Goal: Transaction & Acquisition: Purchase product/service

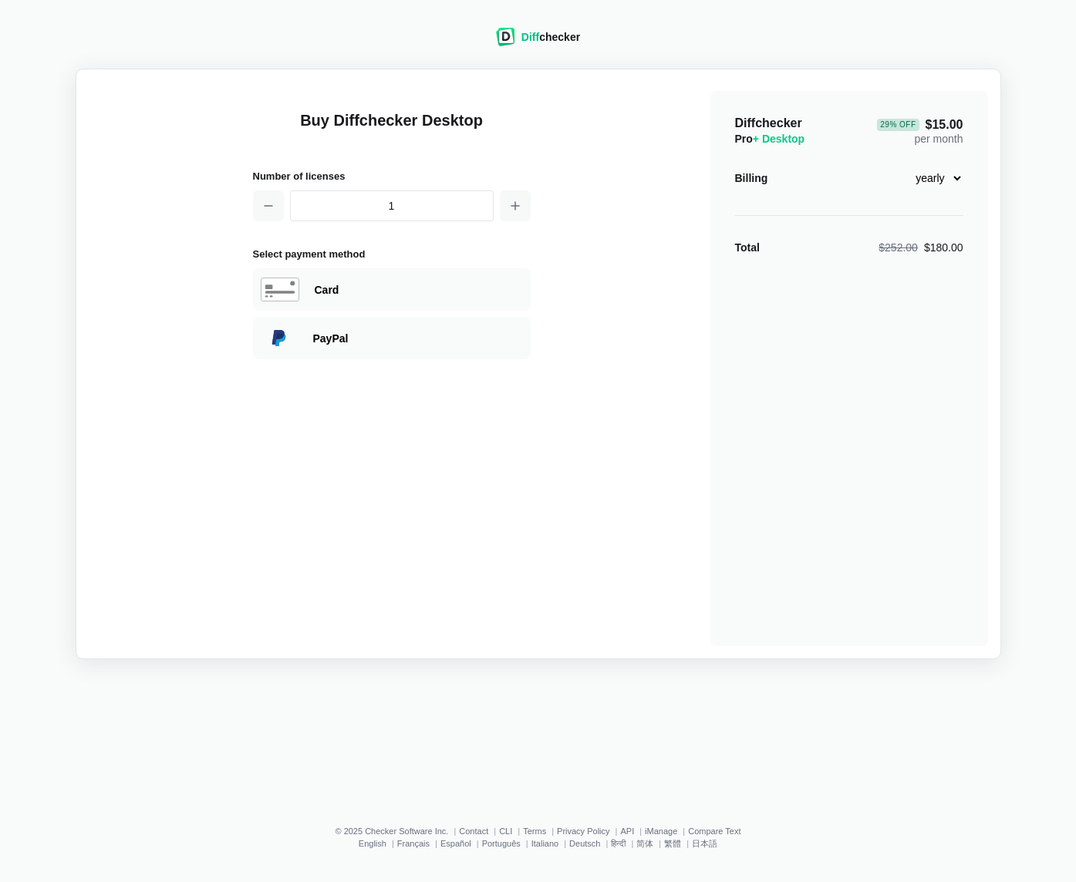
click at [561, 258] on div "Buy Diffchecker Desktop Number of licenses 1 Select payment method Visa MasterC…" at bounding box center [538, 364] width 899 height 565
click at [949, 125] on span "29 % Off $15.00" at bounding box center [920, 125] width 86 height 12
drag, startPoint x: 791, startPoint y: 142, endPoint x: 758, endPoint y: 142, distance: 33.2
click at [760, 140] on span "+ Desktop" at bounding box center [779, 139] width 52 height 12
drag, startPoint x: 740, startPoint y: 141, endPoint x: 853, endPoint y: 195, distance: 124.9
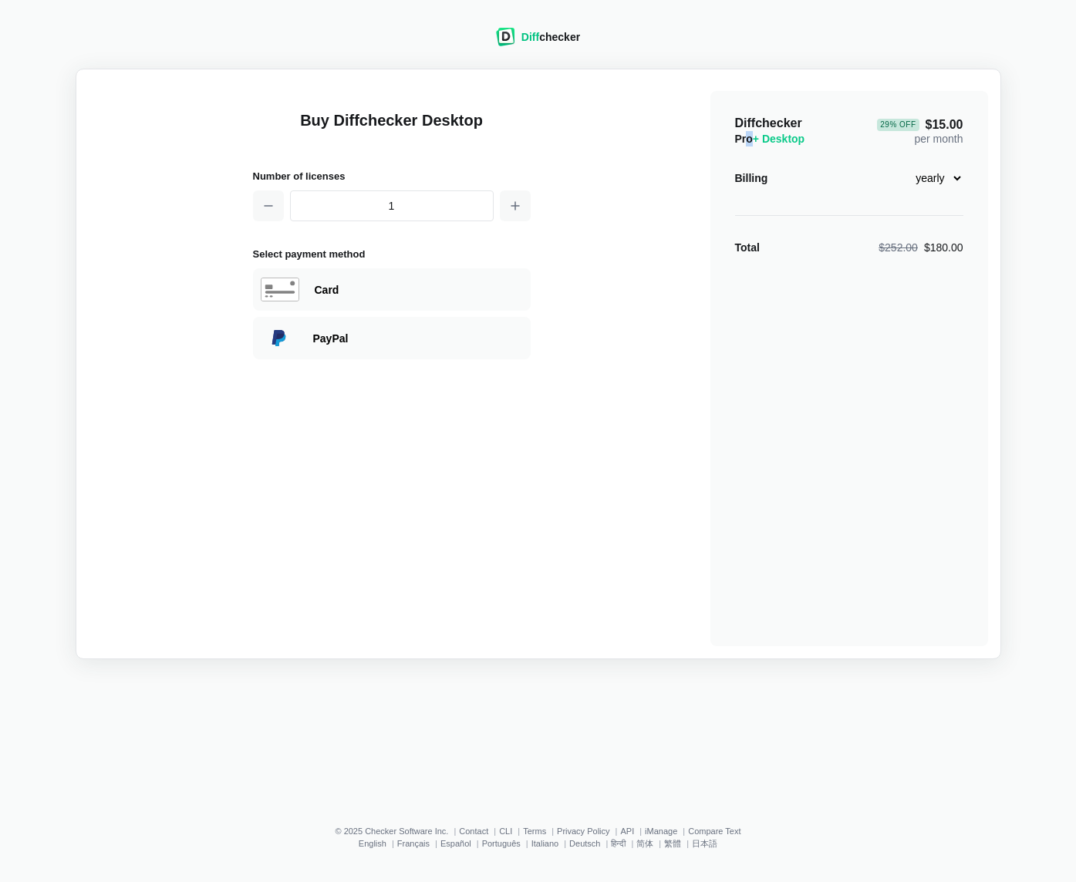
click at [726, 140] on div "Diffchecker Pro + Desktop 29 % Off $15.00 per month Billing monthly yearly Tota…" at bounding box center [849, 368] width 278 height 555
drag, startPoint x: 622, startPoint y: 233, endPoint x: 643, endPoint y: 224, distance: 23.2
click at [624, 231] on div "Buy Diffchecker Desktop Number of licenses 1 Select payment method Visa MasterC…" at bounding box center [538, 364] width 899 height 565
click at [936, 129] on span "29 % Off $15.00" at bounding box center [920, 125] width 86 height 12
select select "desktop-monthly-21"
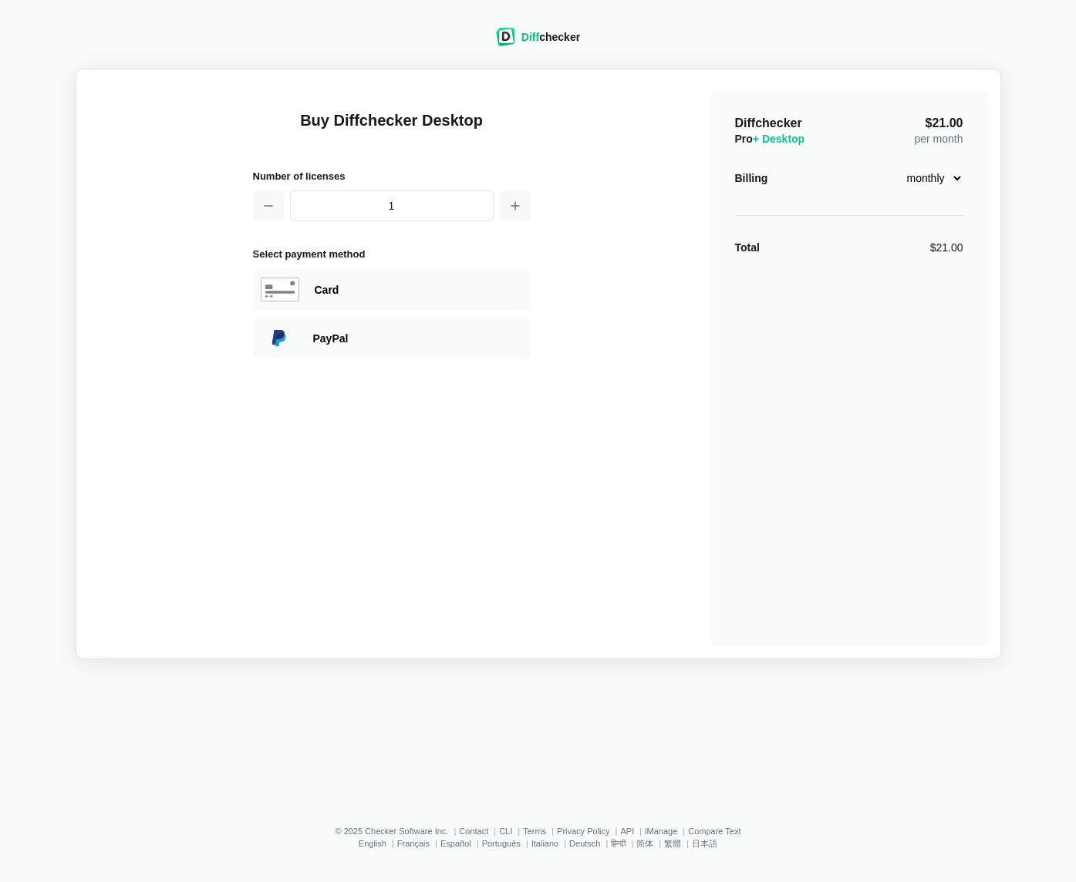
drag, startPoint x: 544, startPoint y: 252, endPoint x: 481, endPoint y: 259, distance: 62.9
click at [541, 253] on div "Buy Diffchecker Desktop Number of licenses 1 Select payment method Visa MasterC…" at bounding box center [538, 364] width 899 height 565
click at [403, 274] on div "Card" at bounding box center [392, 289] width 278 height 42
select select "[GEOGRAPHIC_DATA]"
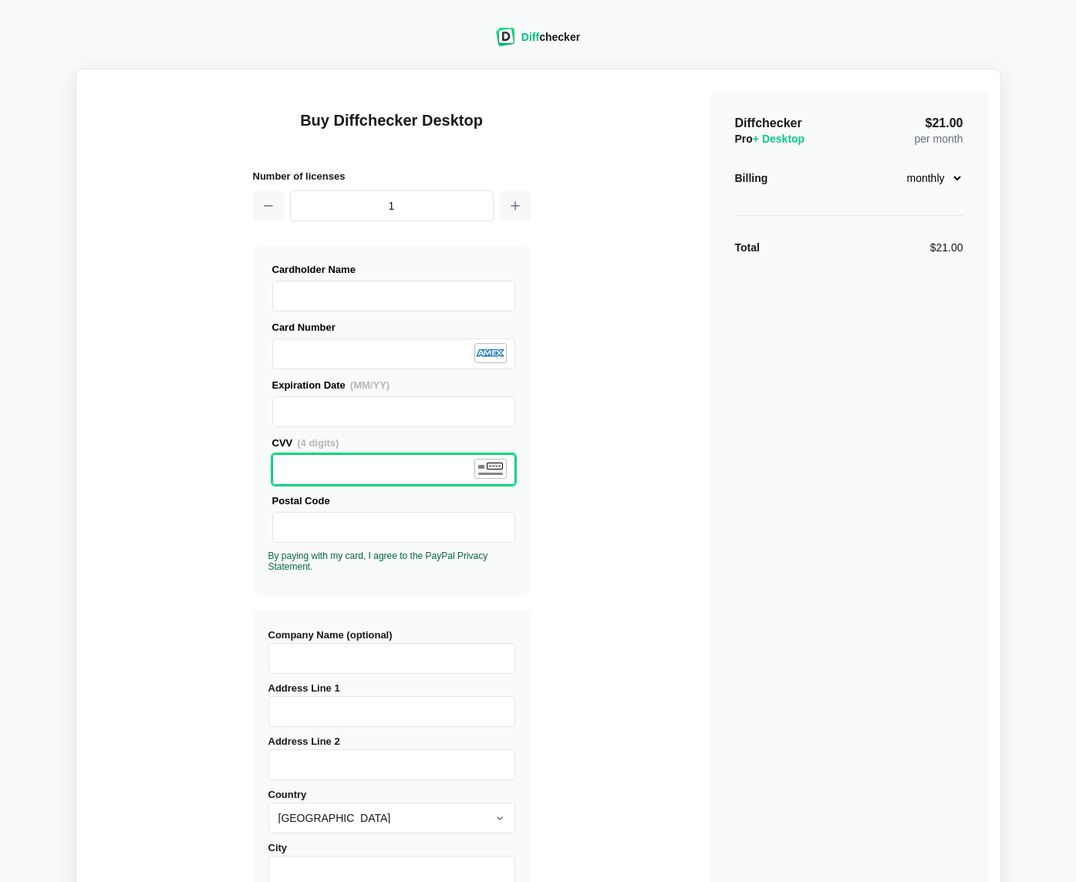
click at [213, 524] on div "Buy Diffchecker Desktop Number of licenses 1 Visa MasterCard Union Pay American…" at bounding box center [538, 588] width 899 height 1013
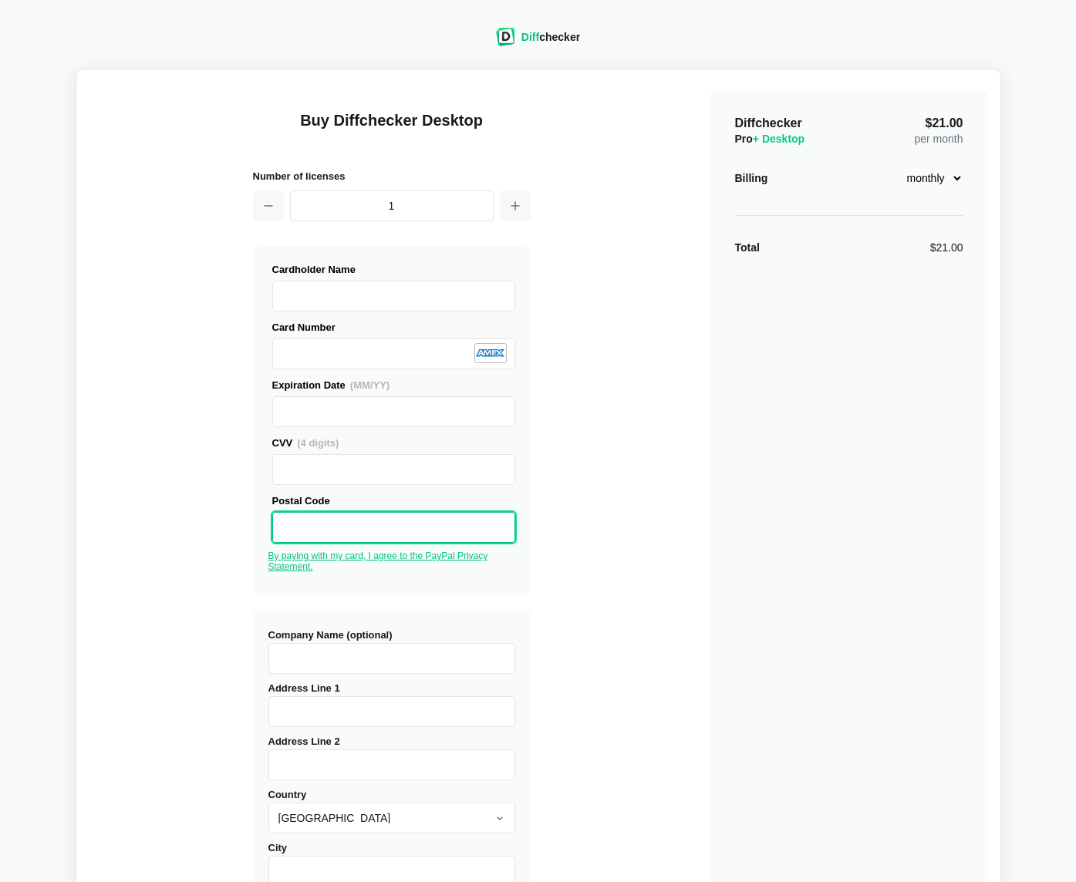
scroll to position [1, 0]
click at [166, 697] on div "Buy Diffchecker Desktop Number of licenses 1 Visa MasterCard Union Pay American…" at bounding box center [538, 587] width 899 height 1013
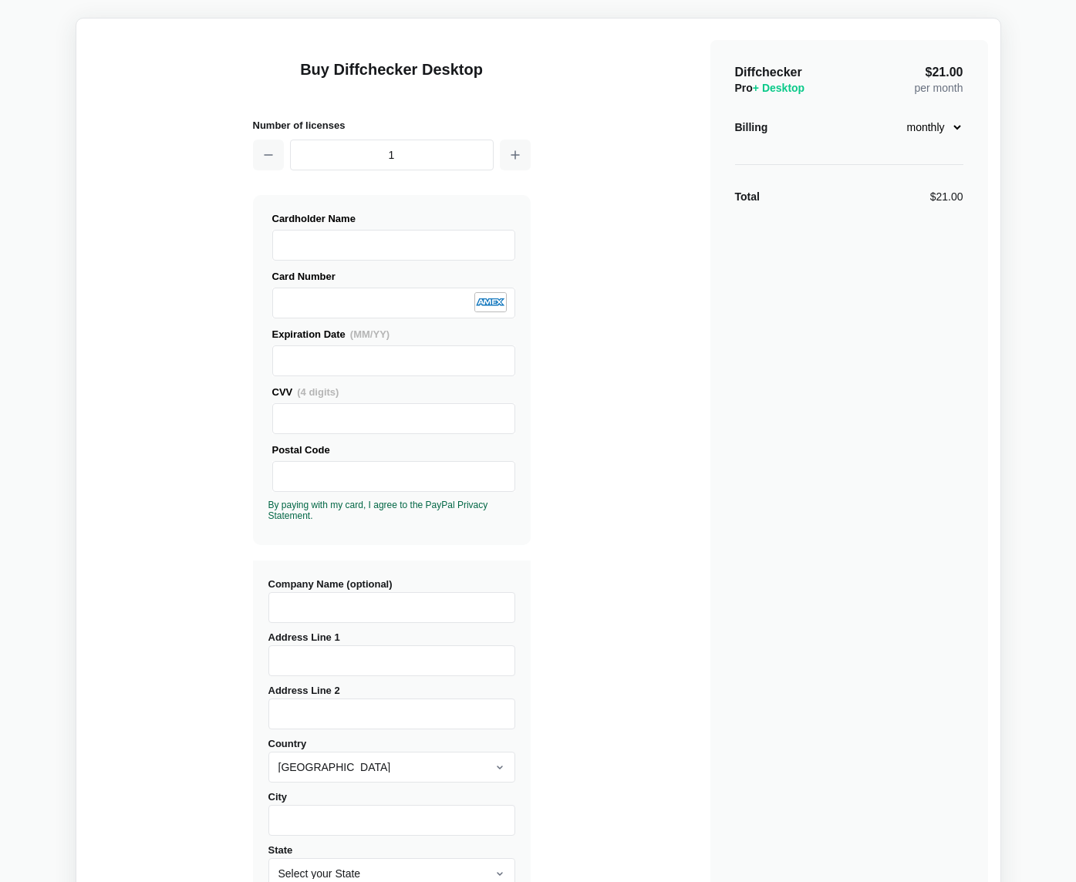
scroll to position [267, 0]
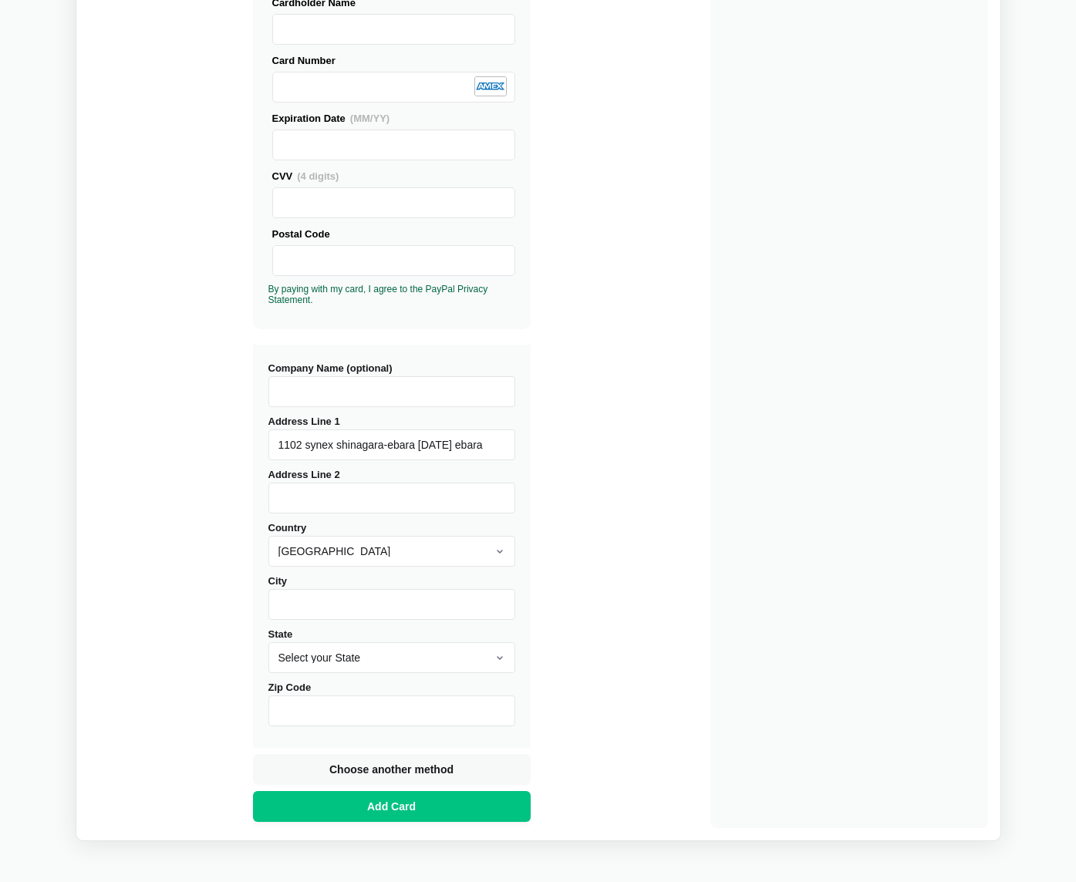
type input "1102 synex shinagara-ebara [DATE] ebara"
drag, startPoint x: 374, startPoint y: 497, endPoint x: 462, endPoint y: 501, distance: 88.0
click at [462, 501] on input "shinagawa-ku tokyo [GEOGRAPHIC_DATA]" at bounding box center [391, 498] width 247 height 31
type input "shinagawa-[GEOGRAPHIC_DATA]"
select select "[GEOGRAPHIC_DATA]"
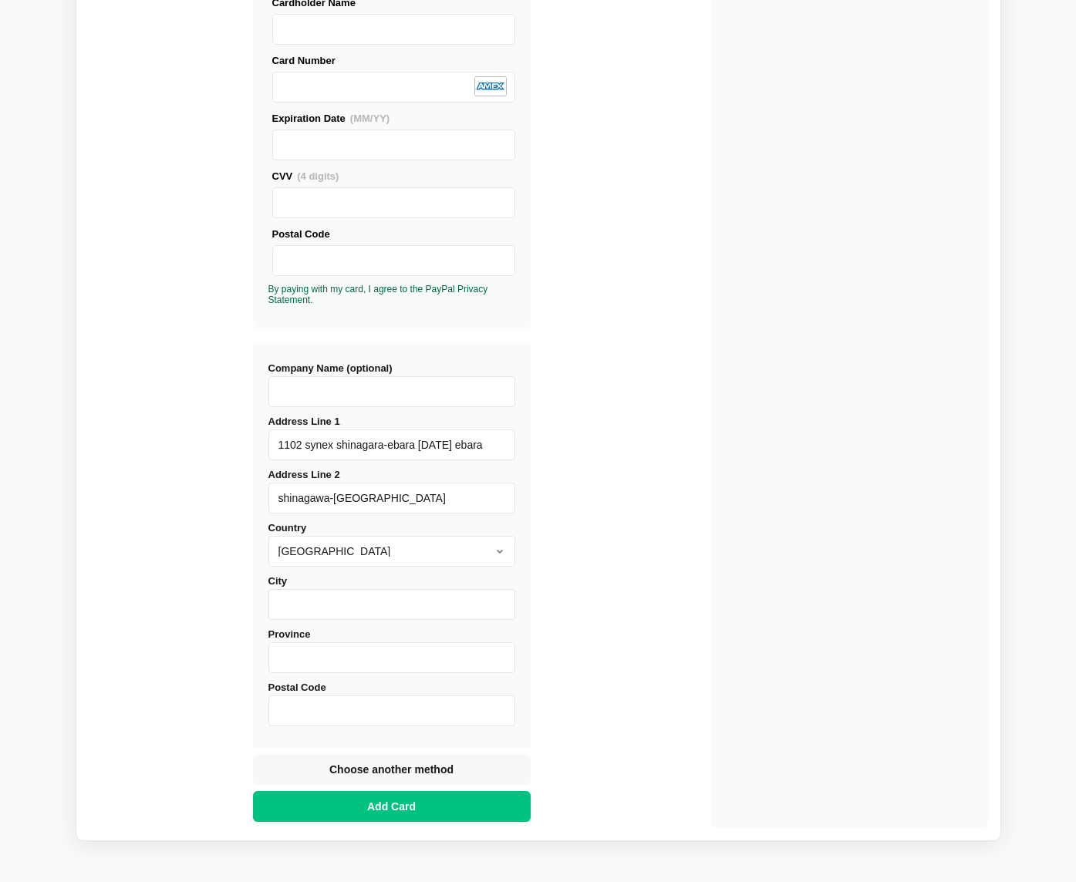
drag, startPoint x: 194, startPoint y: 594, endPoint x: 204, endPoint y: 589, distance: 10.3
click at [194, 594] on div "Buy Diffchecker Desktop Number of licenses 1 Visa MasterCard Union Pay American…" at bounding box center [538, 321] width 899 height 1013
click at [364, 495] on input "shinagawa-[GEOGRAPHIC_DATA]" at bounding box center [391, 498] width 247 height 31
type input "shinagawa-k"
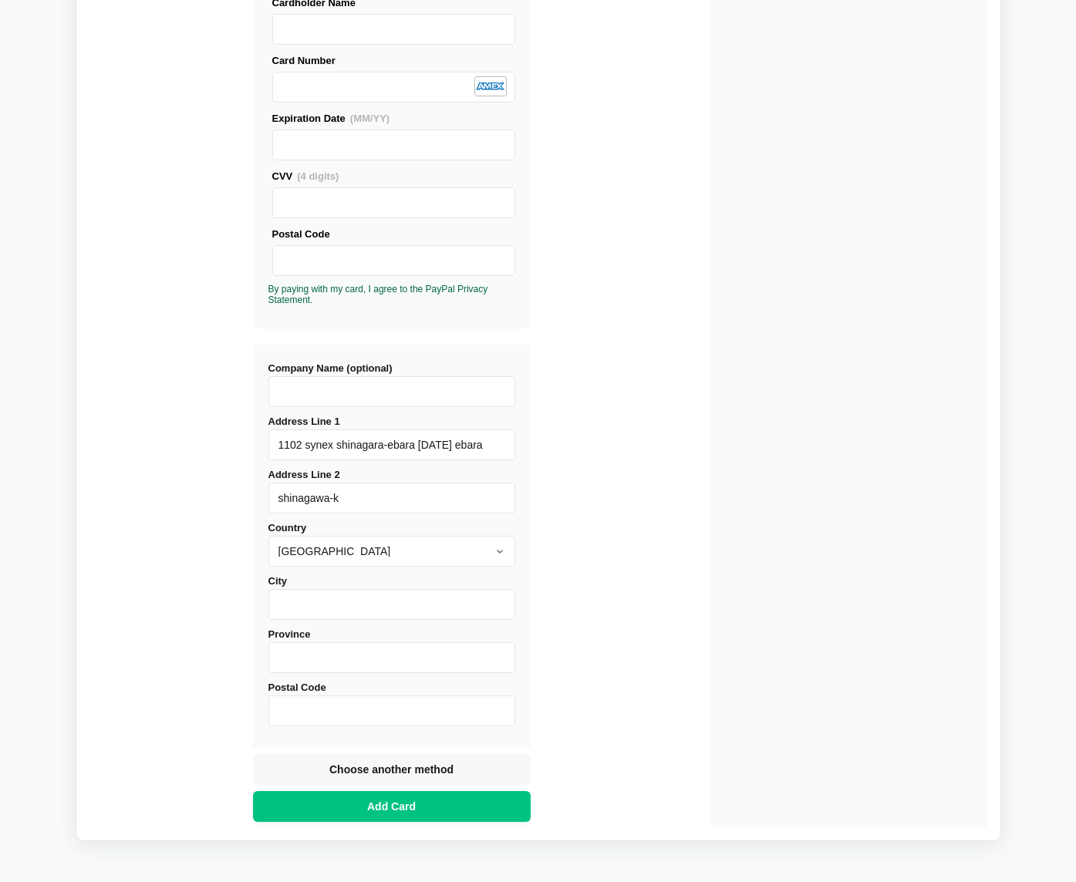
drag, startPoint x: 319, startPoint y: 602, endPoint x: 271, endPoint y: 609, distance: 48.4
paste input "[GEOGRAPHIC_DATA]"
type input "[GEOGRAPHIC_DATA]"
drag, startPoint x: 219, startPoint y: 622, endPoint x: 251, endPoint y: 717, distance: 100.0
click at [221, 627] on div "Buy Diffchecker Desktop Number of licenses 1 Visa MasterCard Union Pay American…" at bounding box center [538, 321] width 899 height 1013
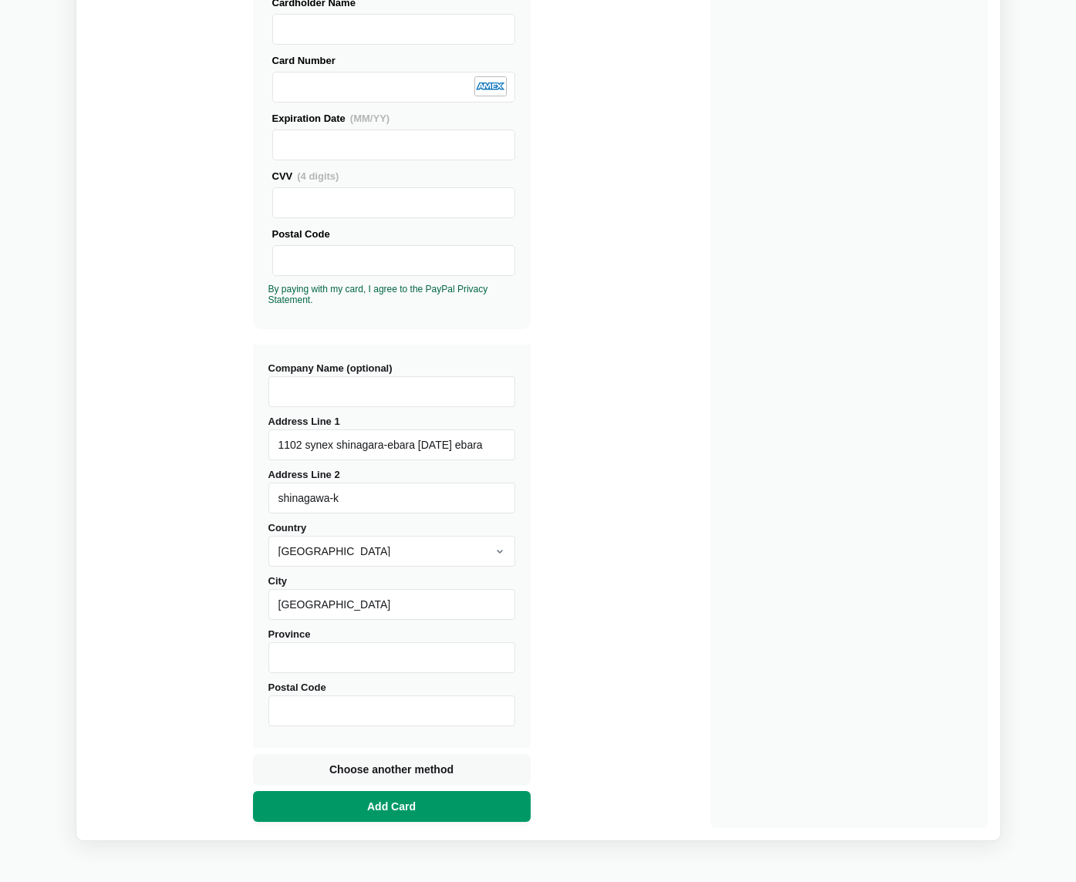
click at [404, 805] on span "Add Card" at bounding box center [391, 806] width 55 height 15
drag, startPoint x: 313, startPoint y: 704, endPoint x: 290, endPoint y: 713, distance: 24.6
click at [312, 704] on input "Postal Code" at bounding box center [391, 711] width 247 height 31
paste input "142-0063"
type input "142-0063"
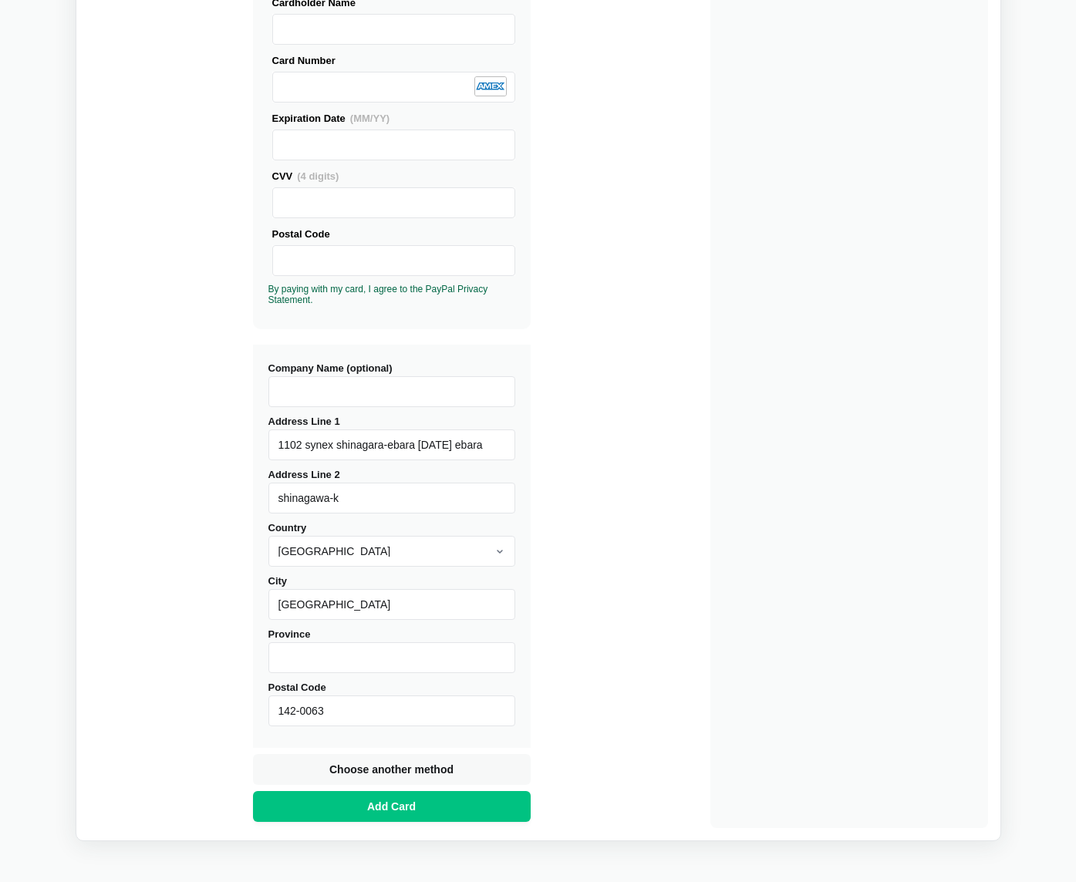
drag, startPoint x: 211, startPoint y: 698, endPoint x: 241, endPoint y: 730, distance: 44.2
click at [215, 701] on div "Buy Diffchecker Desktop Number of licenses 1 Visa MasterCard Union Pay American…" at bounding box center [538, 321] width 899 height 1013
click at [367, 815] on button "Add Card" at bounding box center [392, 806] width 278 height 31
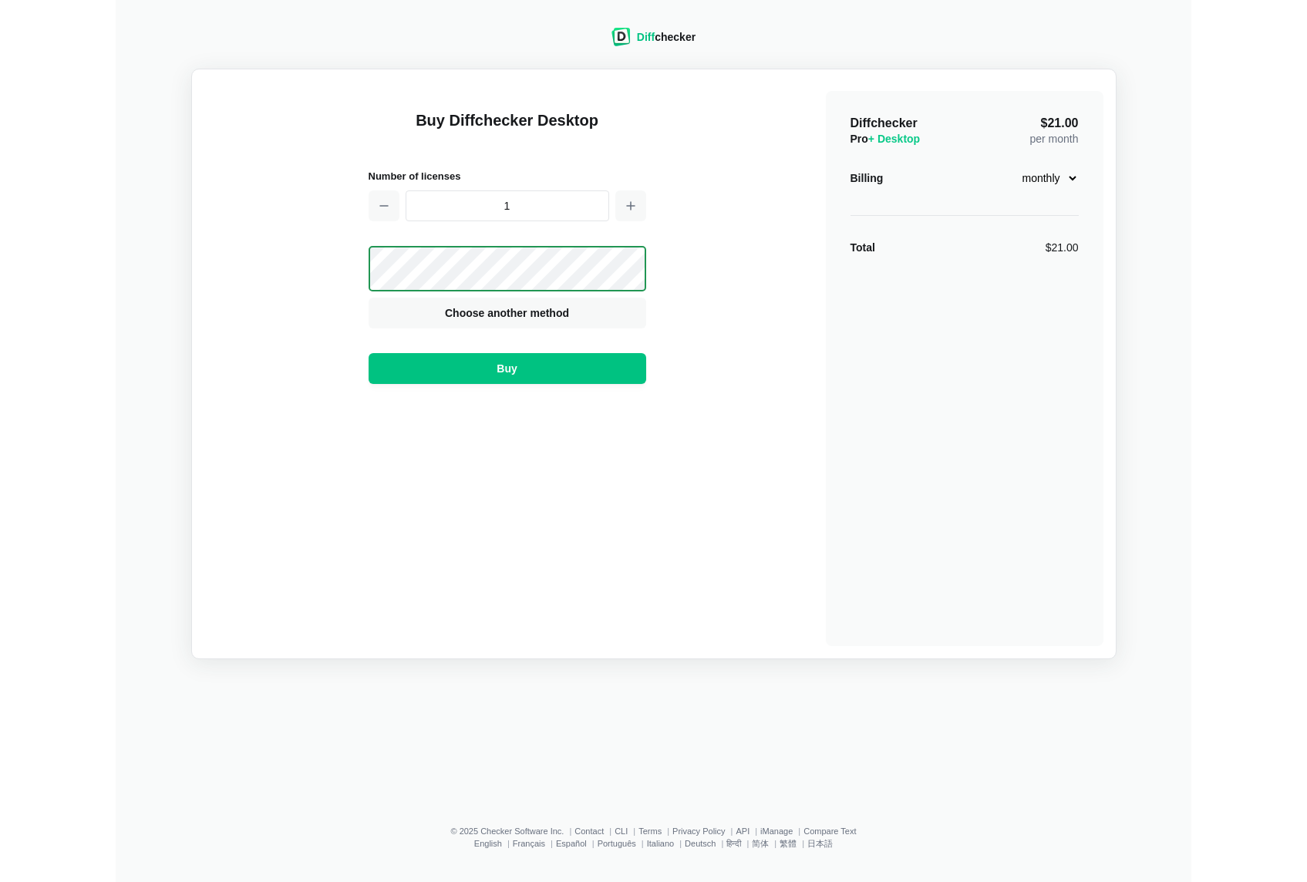
scroll to position [0, 0]
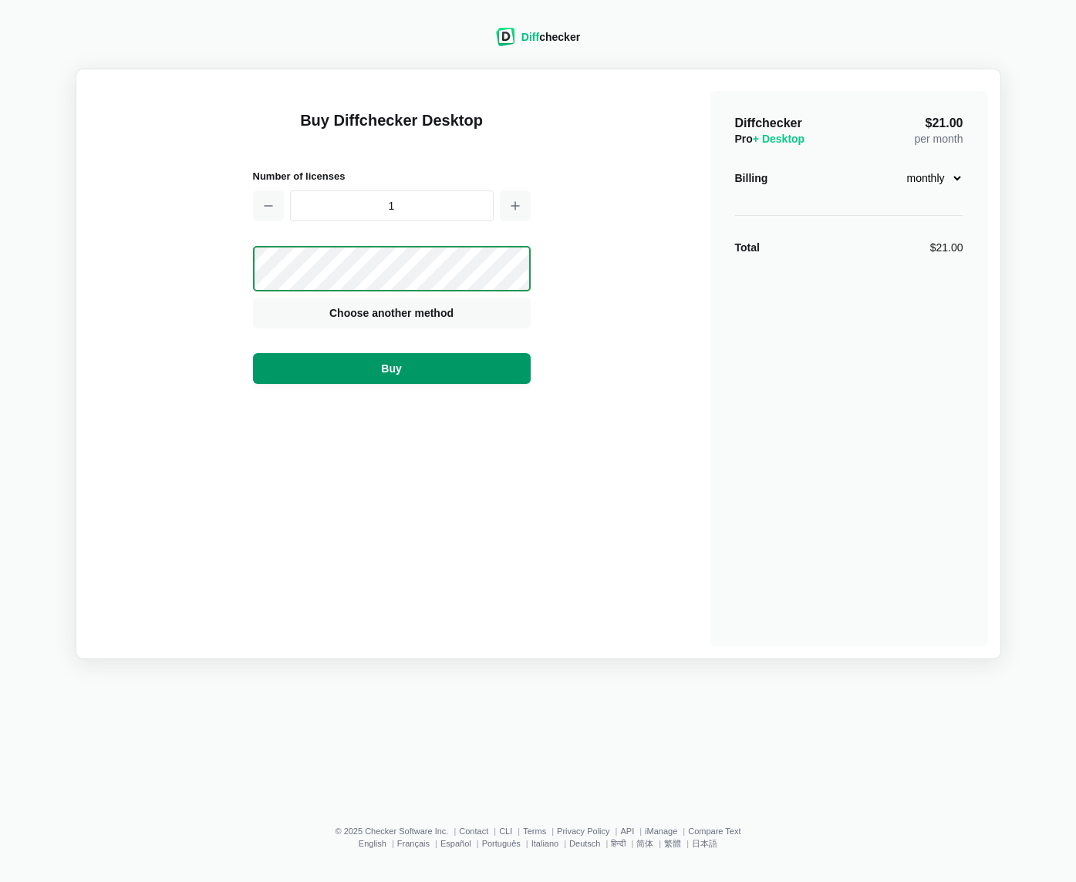
click at [389, 371] on span "Buy" at bounding box center [391, 368] width 26 height 15
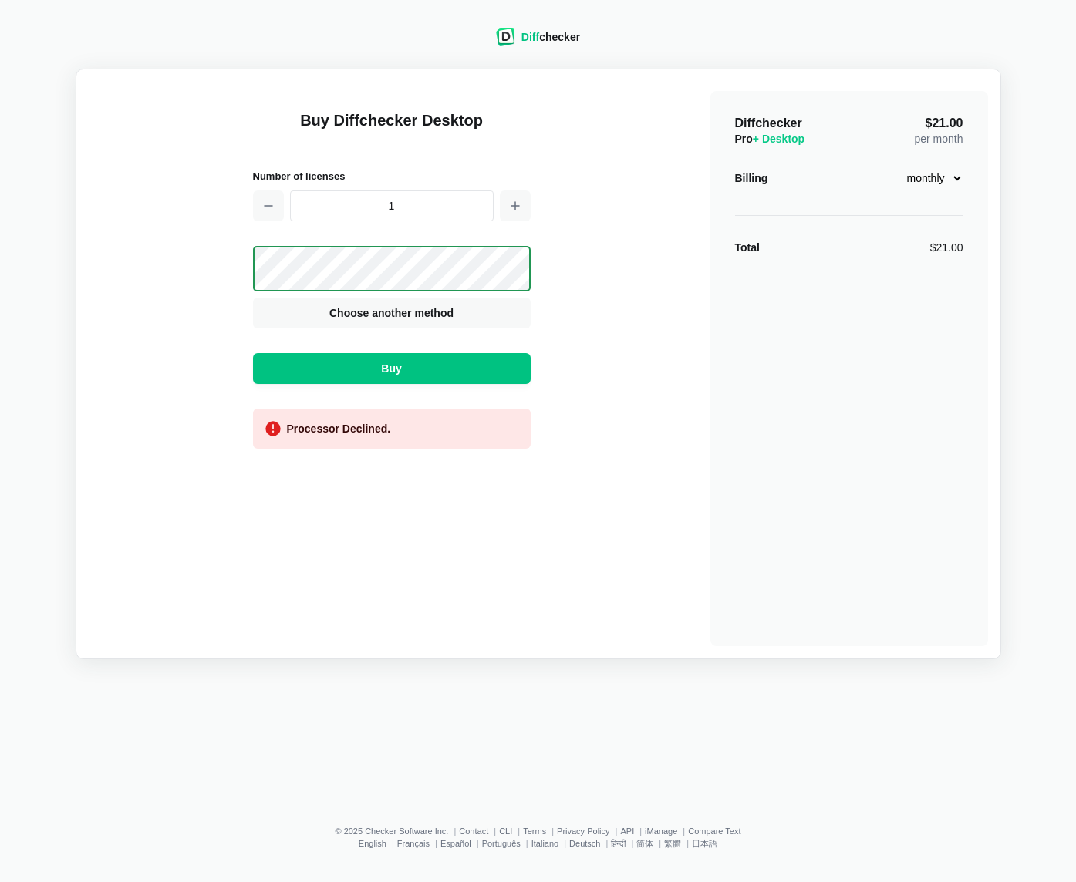
click at [807, 683] on div "Diff checker Buy Diffchecker Desktop Number of licenses 1 Visa MasterCard Union…" at bounding box center [537, 405] width 1057 height 793
click at [555, 41] on div "Diff checker" at bounding box center [550, 36] width 59 height 15
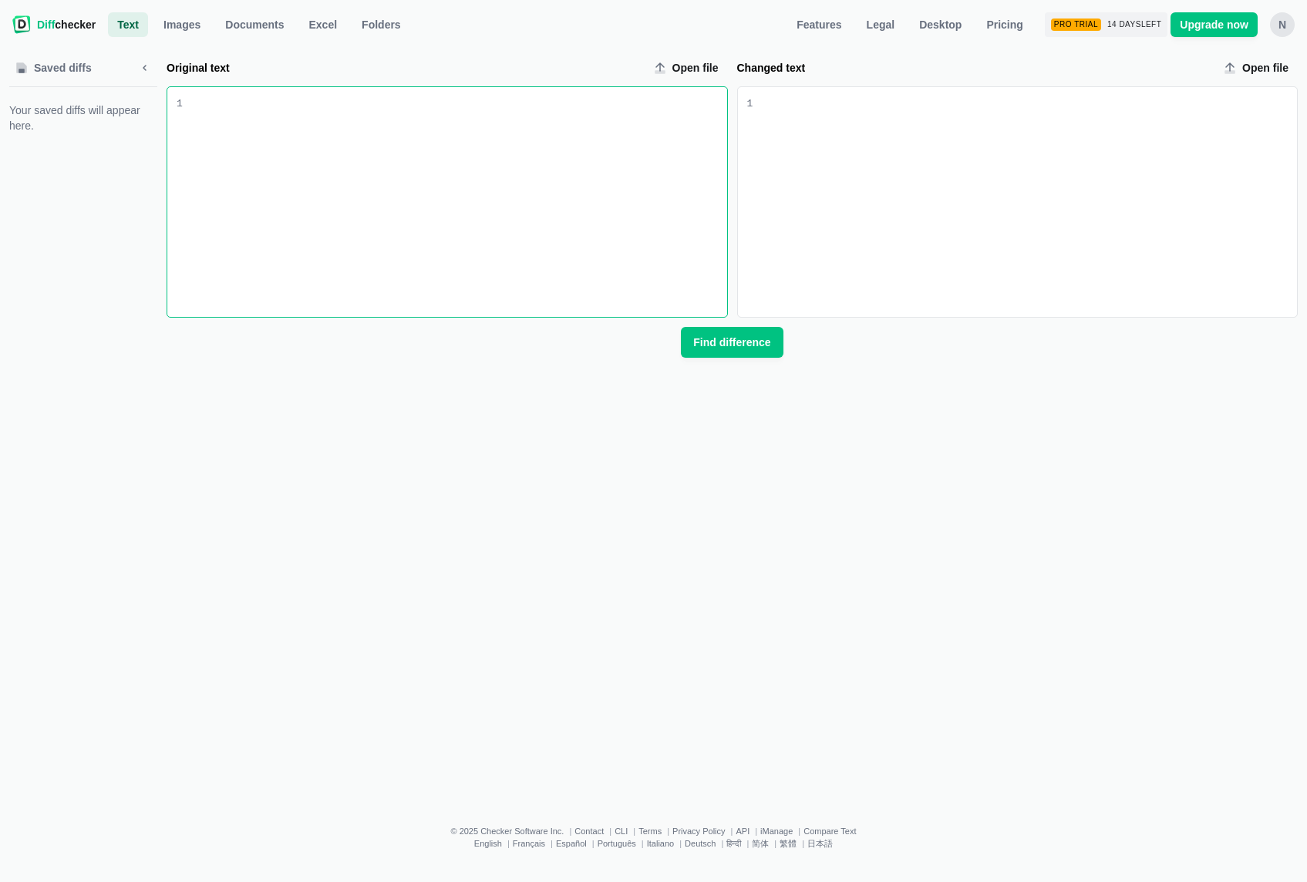
click at [58, 27] on span "Diff checker" at bounding box center [66, 24] width 59 height 15
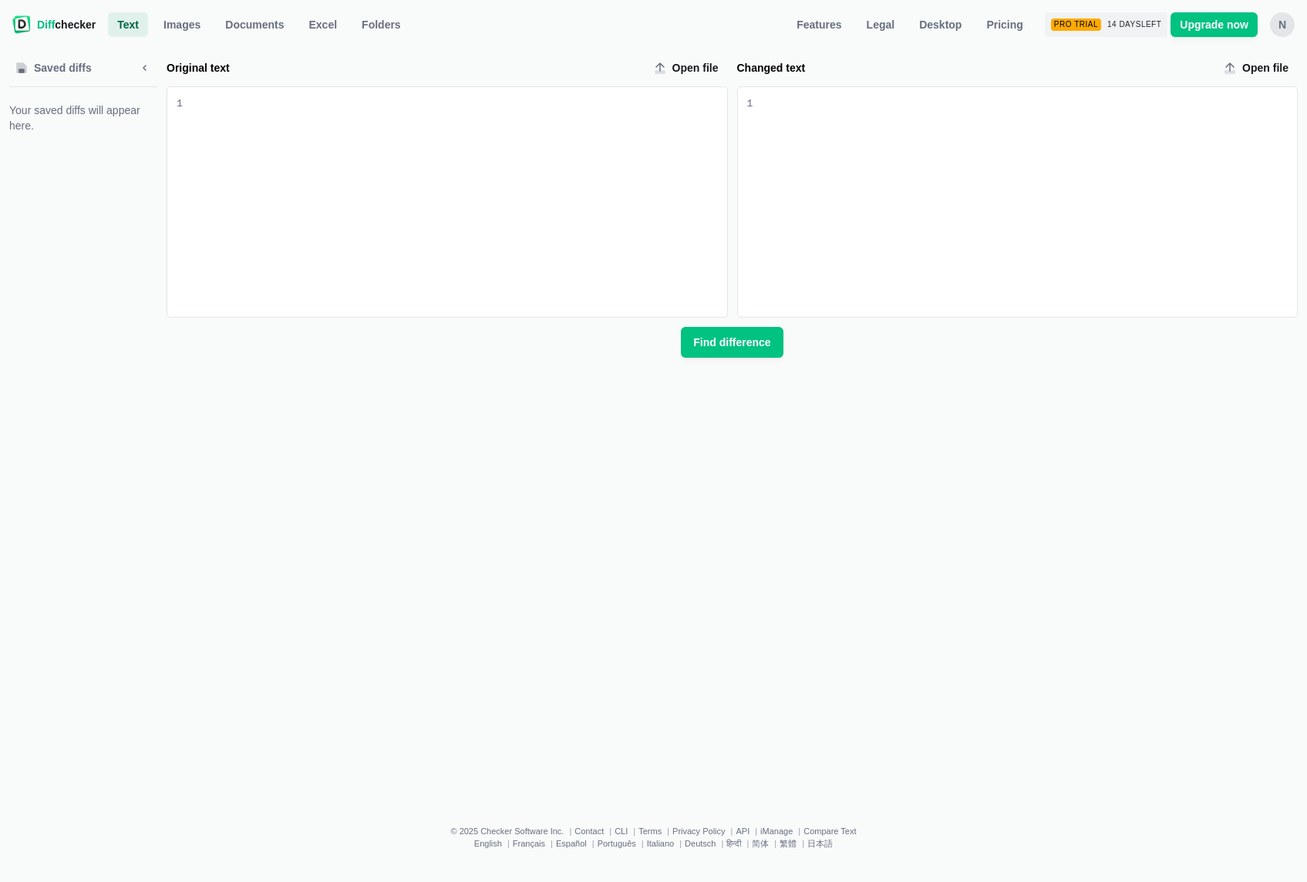
click at [865, 61] on label "Changed text" at bounding box center [974, 67] width 475 height 15
click at [1075, 481] on div "Saved diffs Your saved diffs will appear here. Original text Open file 9 1 Chan…" at bounding box center [653, 421] width 1289 height 762
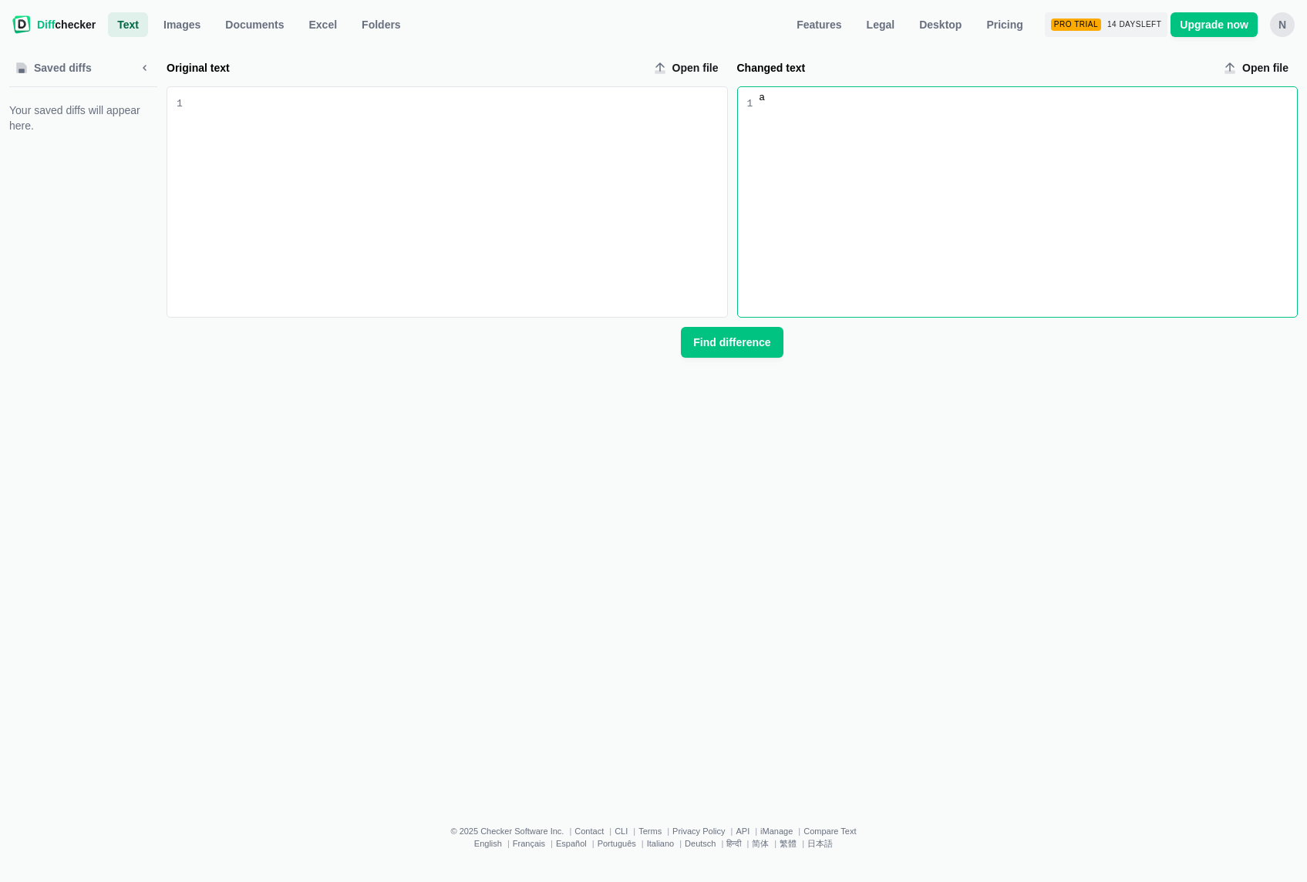
click at [329, 152] on div "Original text input" at bounding box center [455, 202] width 545 height 230
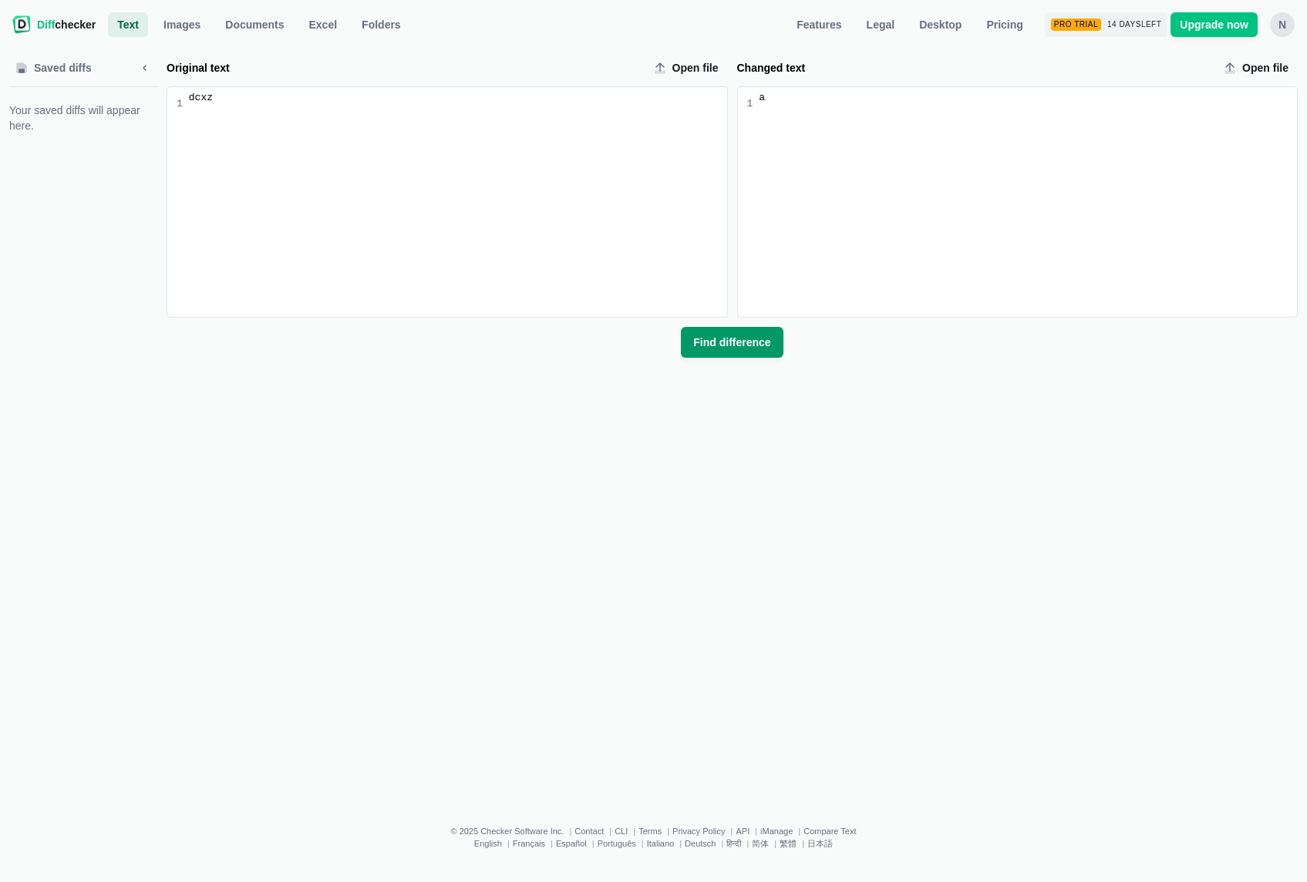
click at [720, 349] on span "Find difference" at bounding box center [731, 342] width 83 height 15
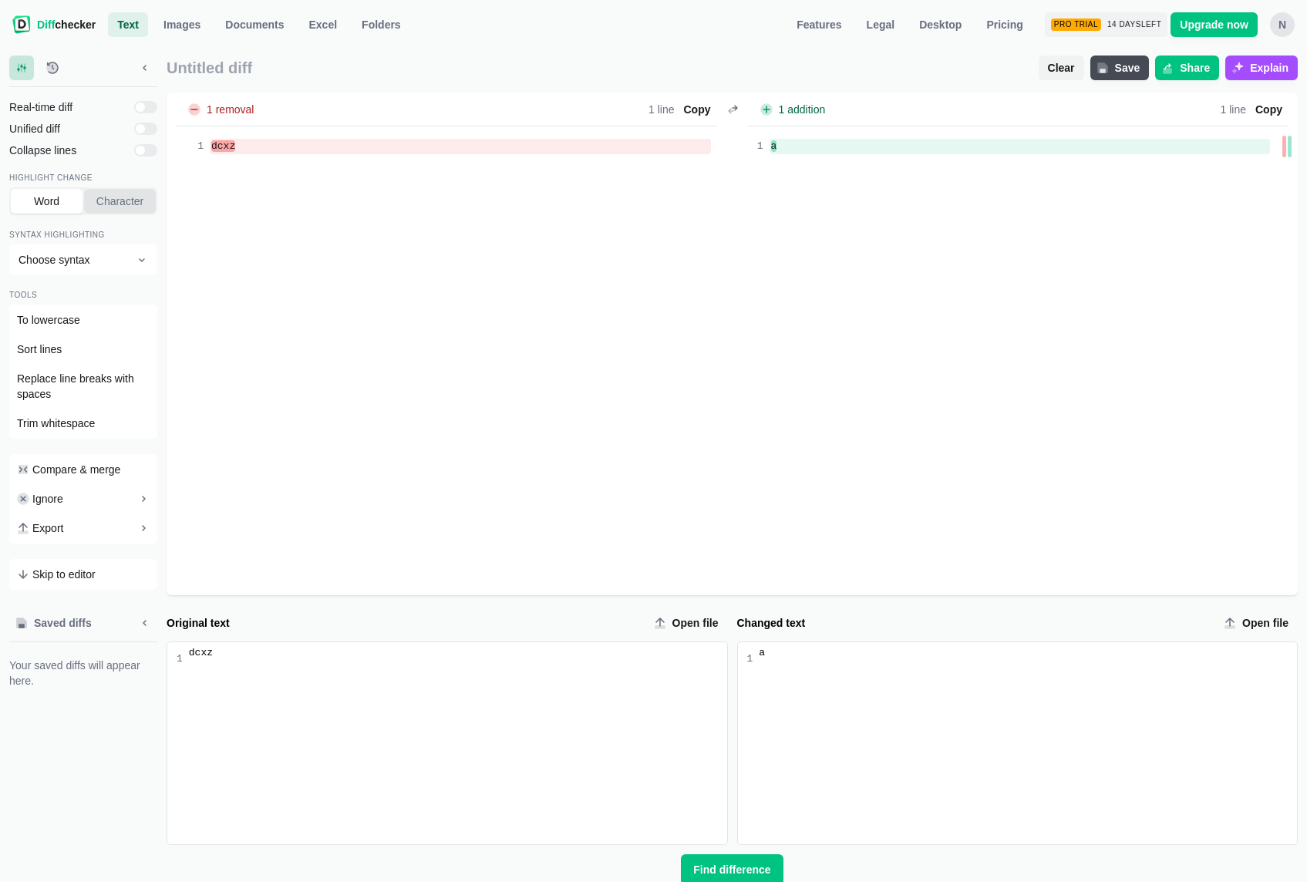
click at [114, 209] on button "Character" at bounding box center [120, 201] width 72 height 25
click at [62, 201] on span "Word" at bounding box center [47, 201] width 32 height 15
click at [848, 687] on div "a" at bounding box center [1025, 743] width 545 height 202
click at [848, 687] on div "dcxz" at bounding box center [1025, 743] width 545 height 202
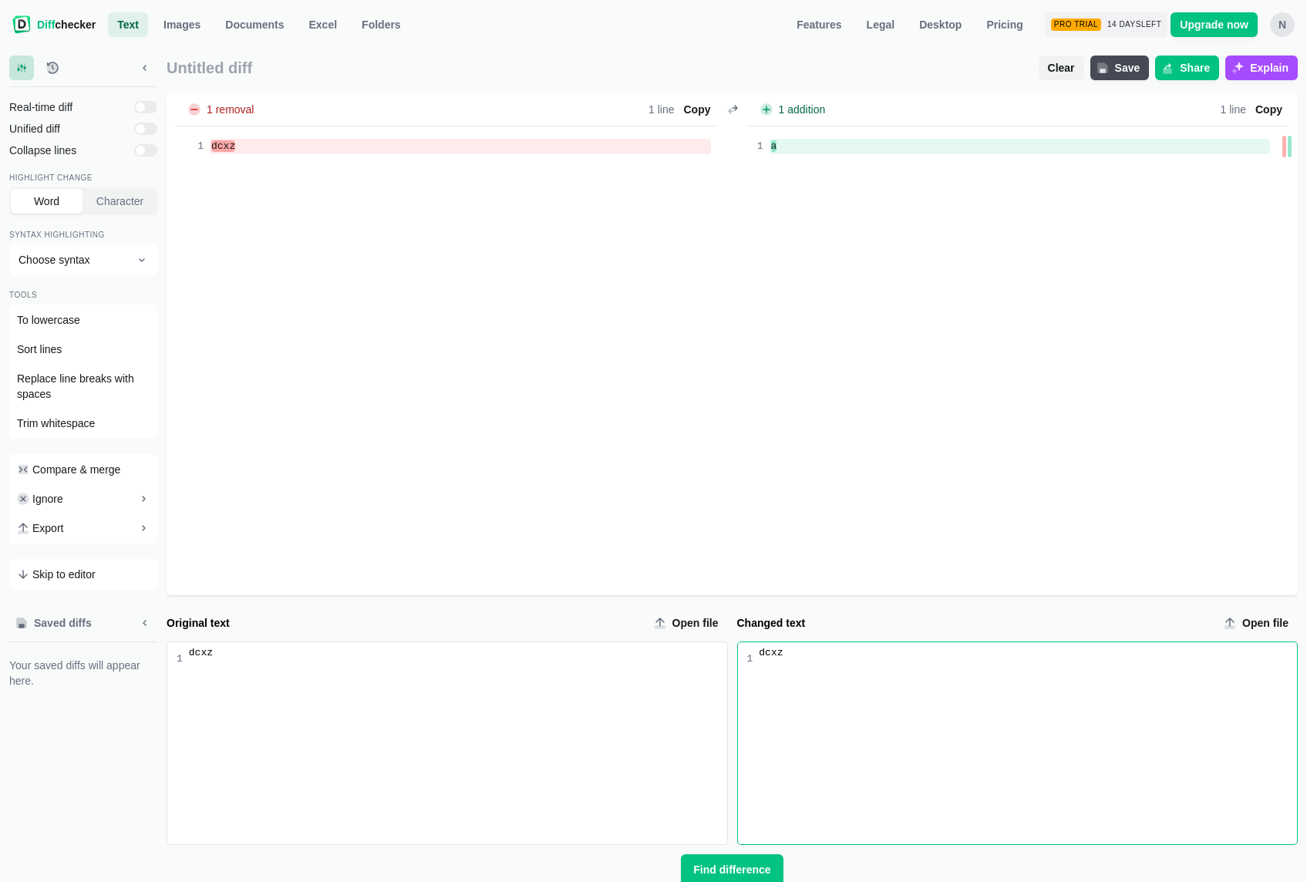
click at [949, 336] on div "1 removal Lines Total 1 Removed - 100.0 % 1 Words Total 1 Removed - 100.0 % 1 1…" at bounding box center [732, 344] width 1131 height 503
click at [144, 105] on input "checkbox" at bounding box center [145, 107] width 23 height 12
checkbox input "true"
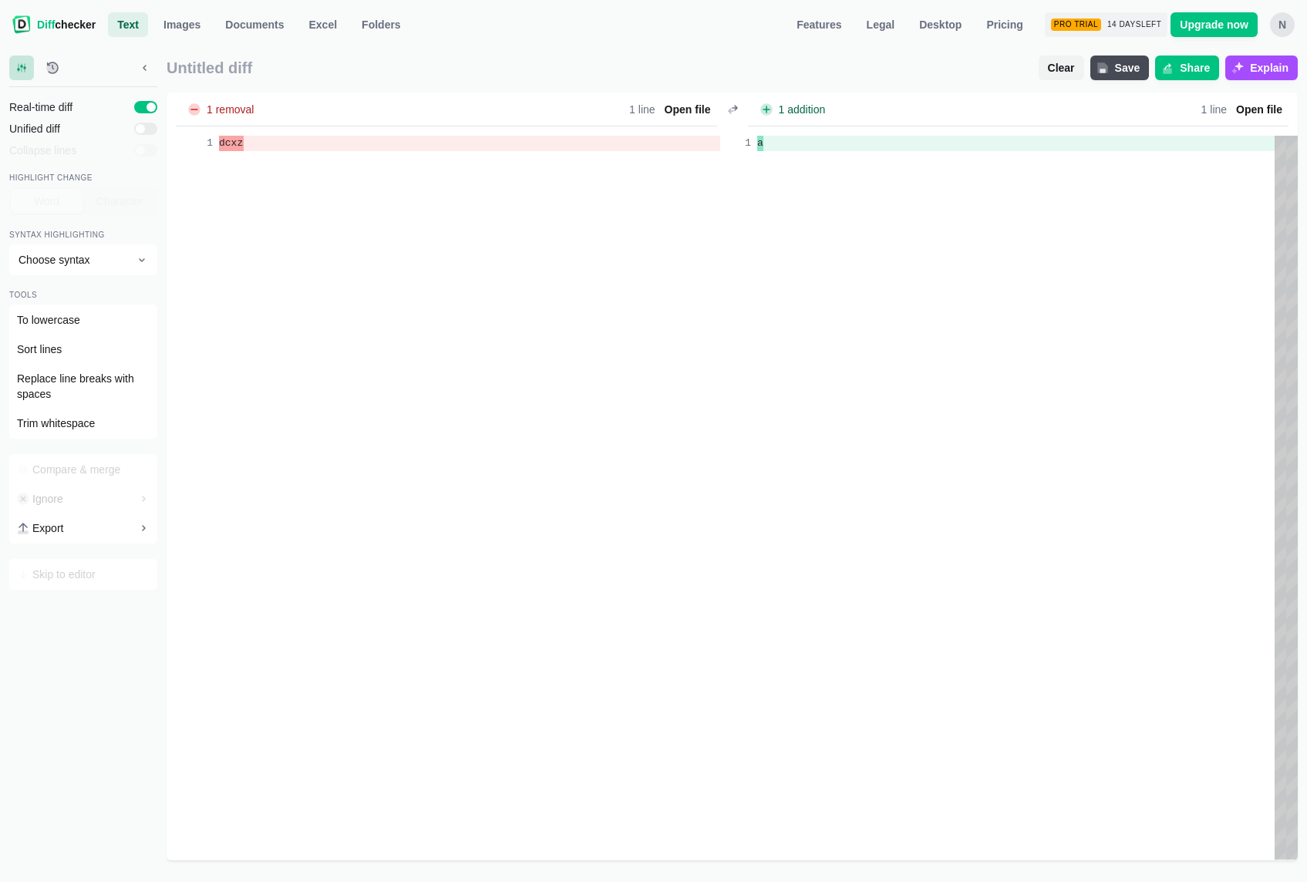
click at [532, 374] on div "dcxz" at bounding box center [469, 498] width 501 height 724
click at [844, 234] on div "a" at bounding box center [1016, 498] width 518 height 724
click at [898, 178] on div "d" at bounding box center [1016, 498] width 518 height 724
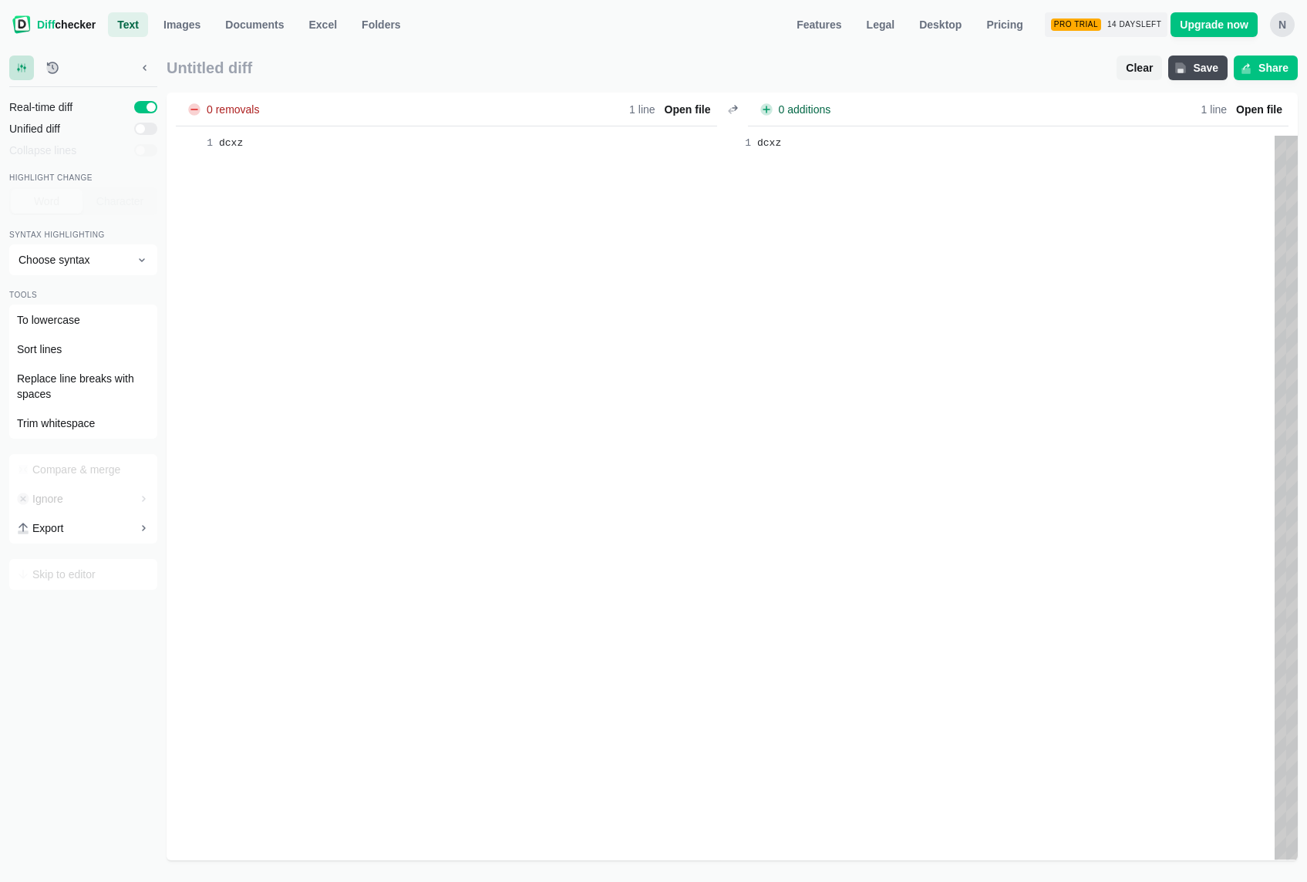
scroll to position [0, 5]
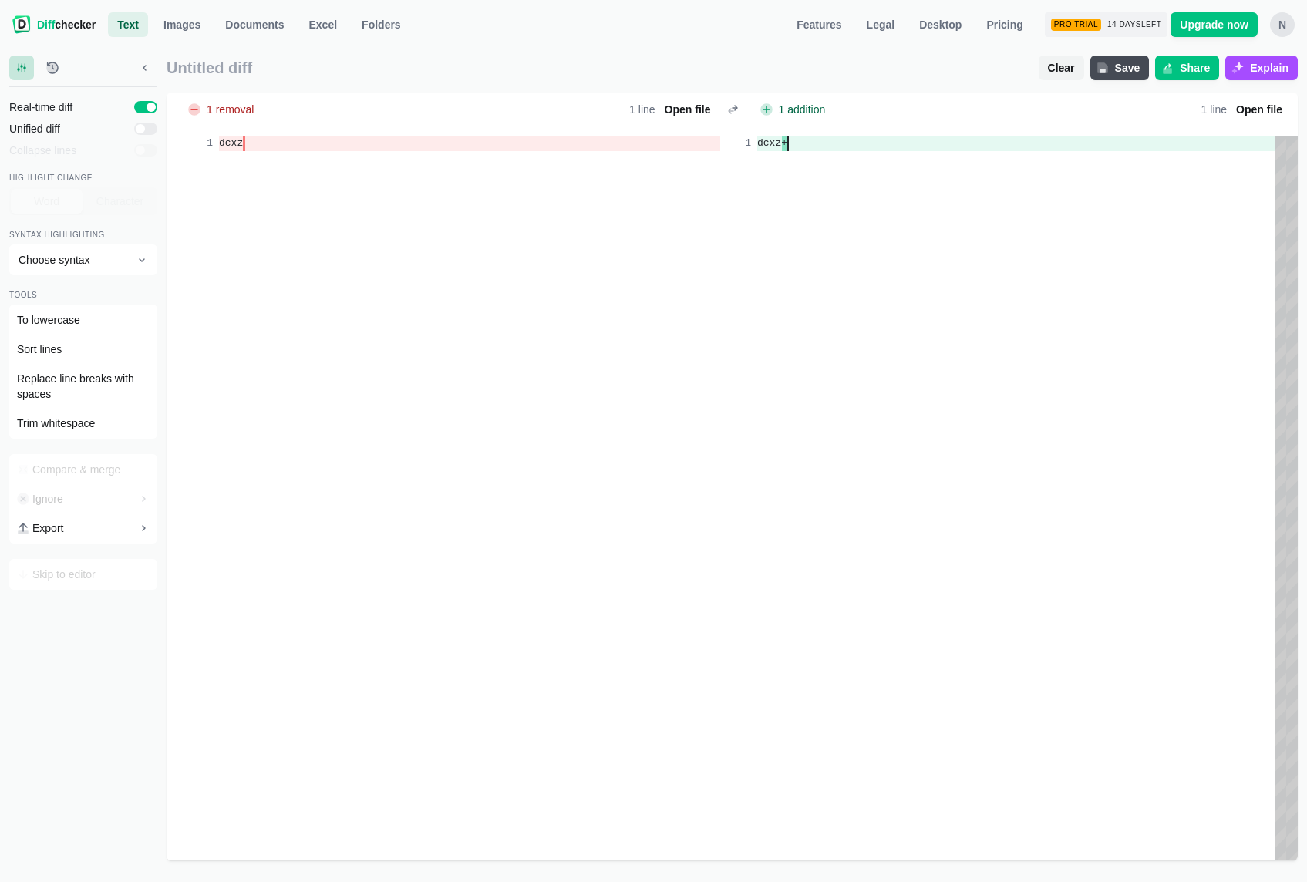
click at [843, 224] on div "dcxz+" at bounding box center [1016, 498] width 518 height 724
drag, startPoint x: 12, startPoint y: 127, endPoint x: 68, endPoint y: 132, distance: 55.7
click at [64, 129] on span "Unified diff" at bounding box center [68, 128] width 119 height 15
click at [116, 271] on button "Choose syntax" at bounding box center [83, 259] width 148 height 31
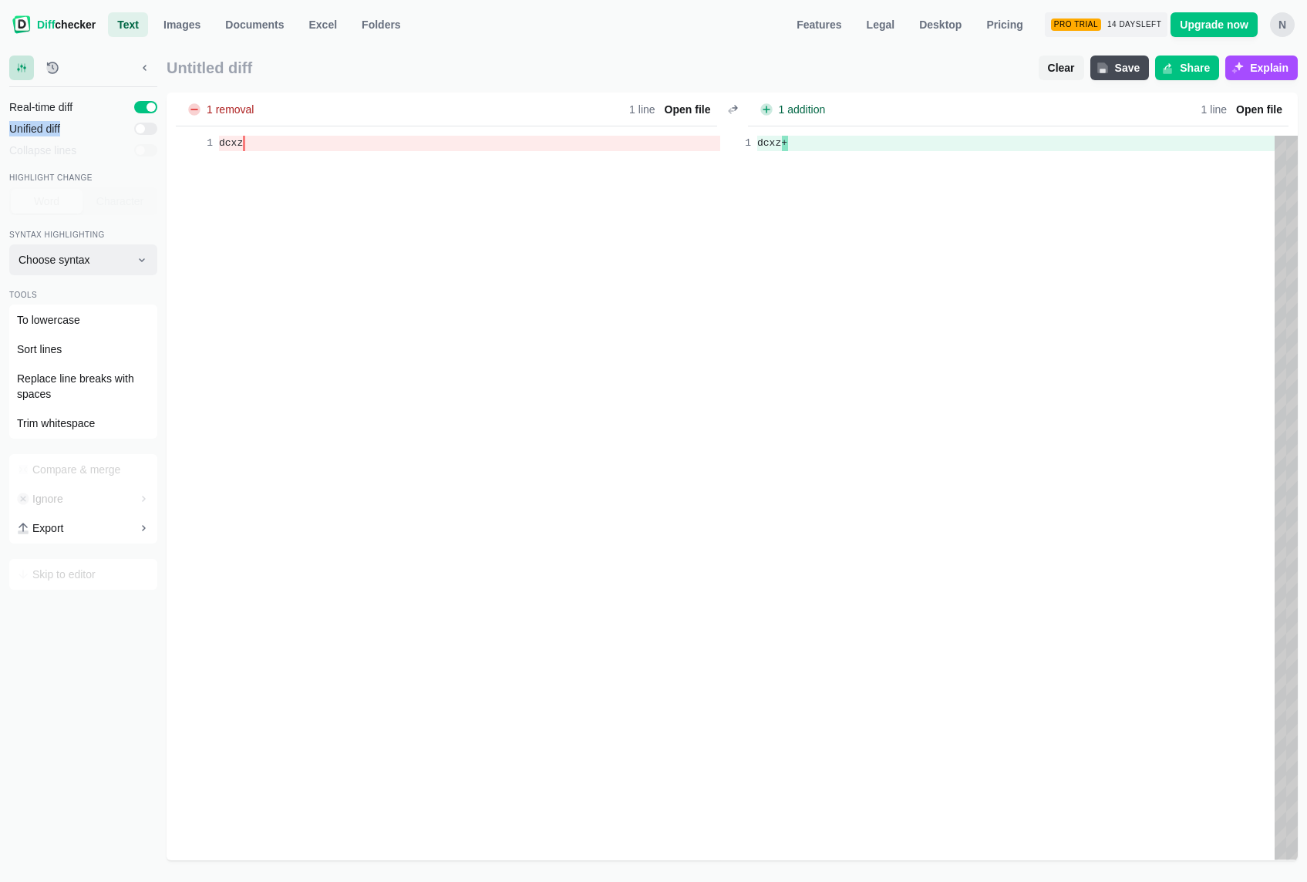
click at [108, 261] on span "Choose syntax" at bounding box center [74, 259] width 111 height 15
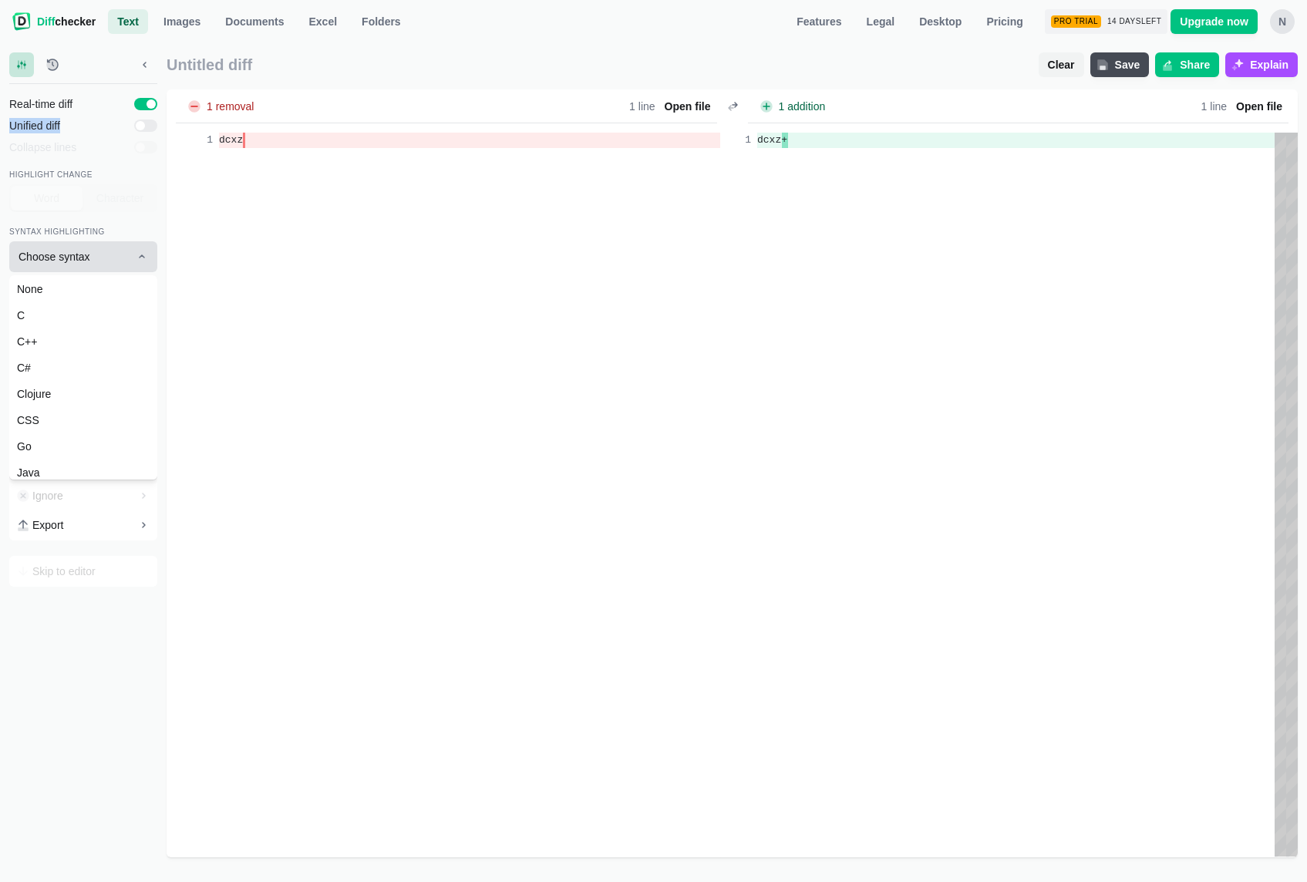
scroll to position [0, 0]
click at [85, 216] on div "Real-time diff Unified diff Collapse lines Highlight change Word Character Synt…" at bounding box center [83, 338] width 148 height 497
click at [82, 629] on div "Real-time diff Unified diff Collapse lines Highlight change Word Character Synt…" at bounding box center [83, 471] width 148 height 774
click at [630, 480] on div "dcxz" at bounding box center [469, 495] width 501 height 724
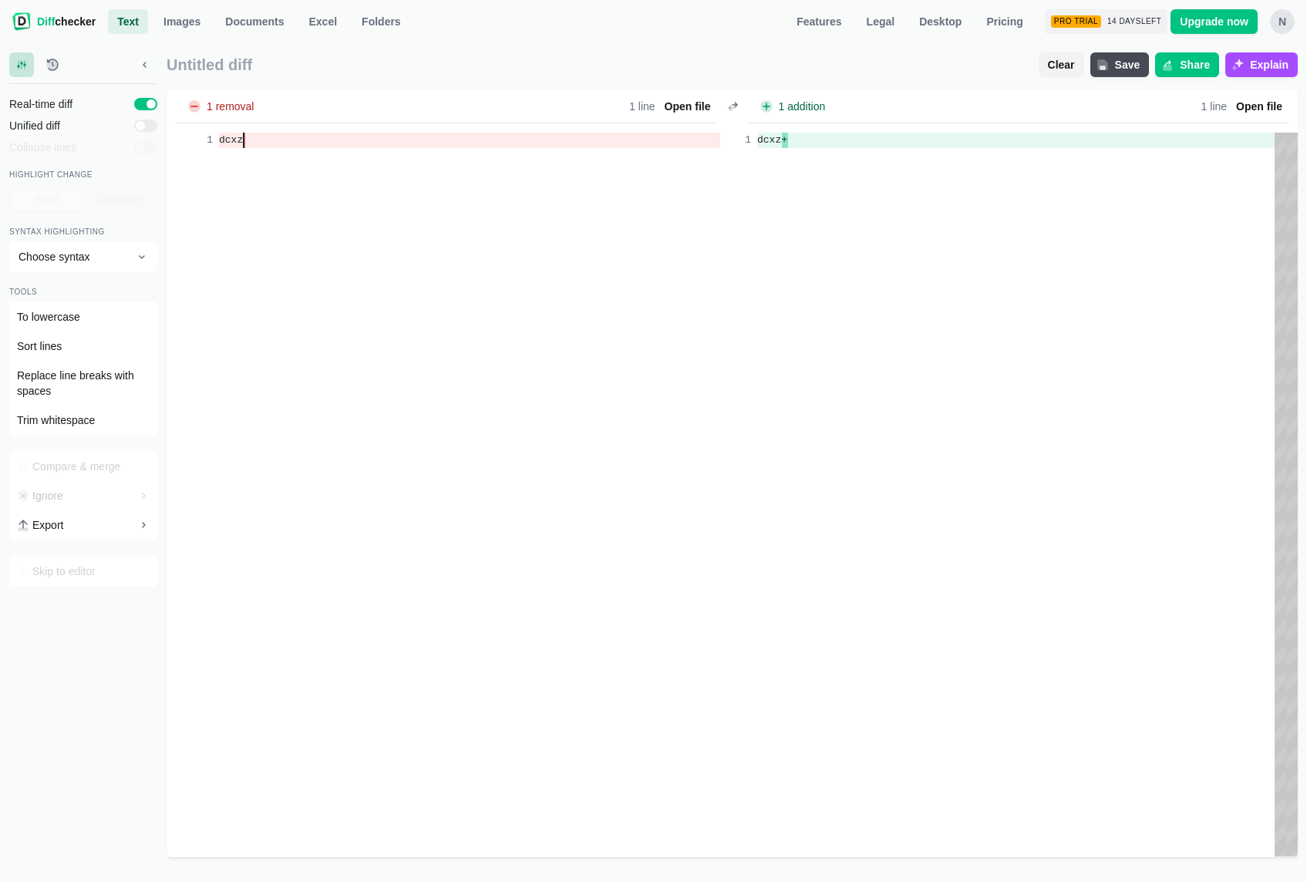
click at [855, 363] on div "dcxz+" at bounding box center [1016, 495] width 518 height 724
drag, startPoint x: 640, startPoint y: 258, endPoint x: 477, endPoint y: 256, distance: 163.5
click at [636, 258] on div "dcxz" at bounding box center [469, 495] width 501 height 724
click at [477, 256] on div "dcxz" at bounding box center [469, 495] width 501 height 724
